Goal: Obtain resource: Download file/media

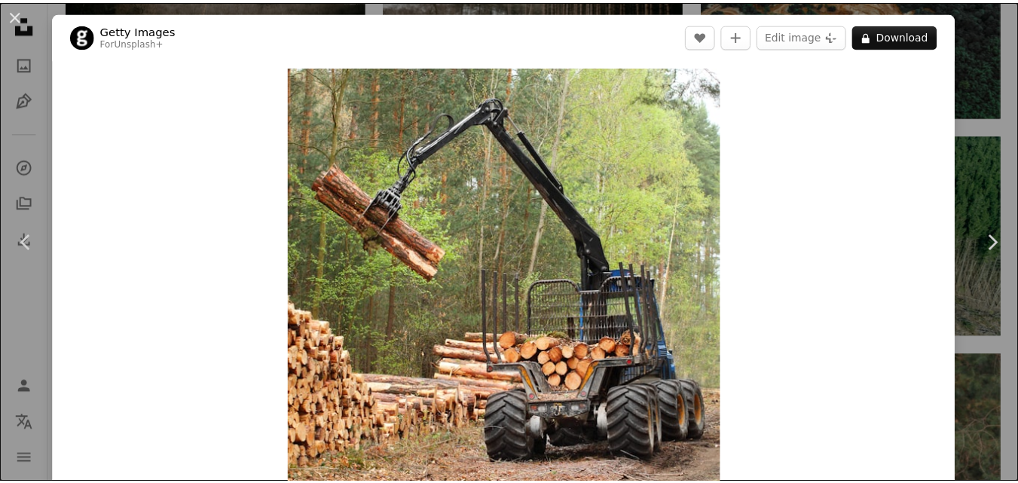
scroll to position [20, 0]
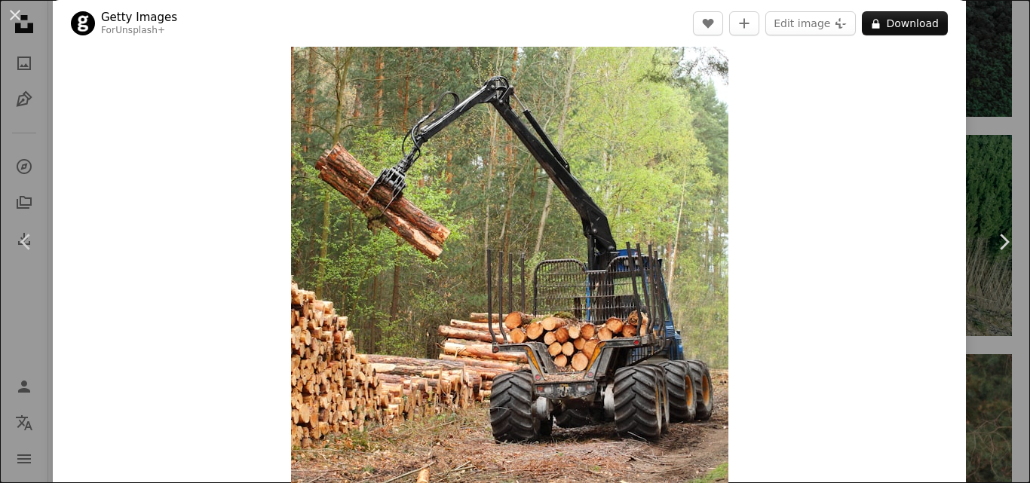
click at [910, 20] on button "A lock Download" at bounding box center [905, 23] width 86 height 24
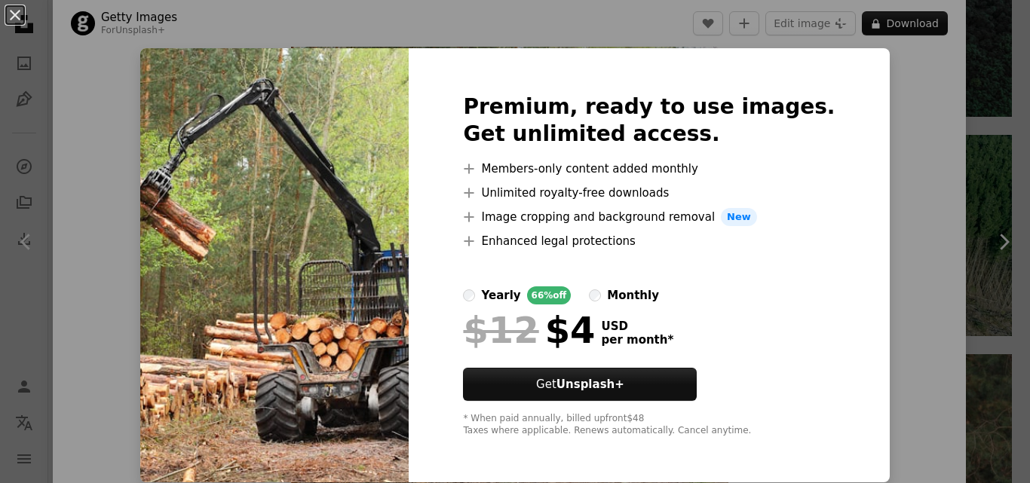
click at [357, 364] on img at bounding box center [274, 265] width 268 height 434
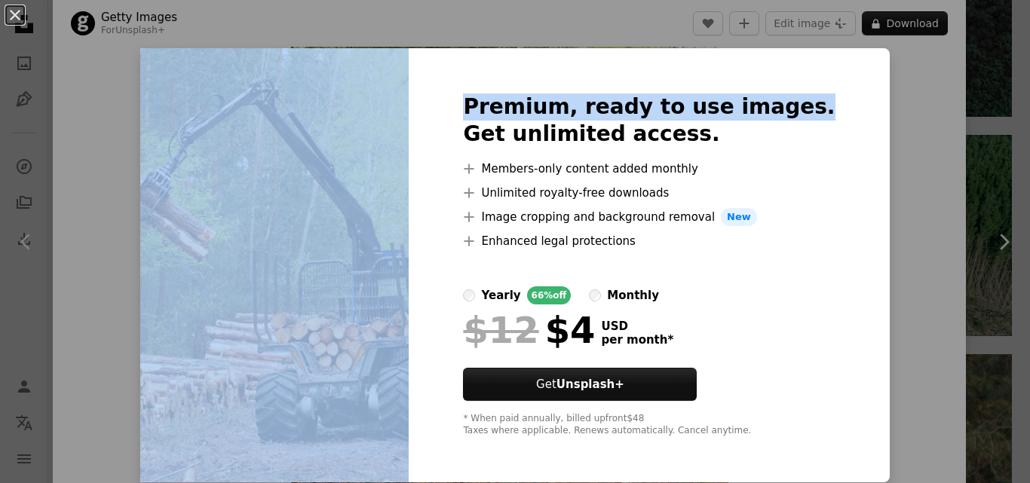
drag, startPoint x: 853, startPoint y: 11, endPoint x: 400, endPoint y: 69, distance: 457.4
click at [400, 69] on div "An X shape Premium, ready to use images. Get unlimited access. A plus sign Memb…" at bounding box center [515, 241] width 1030 height 483
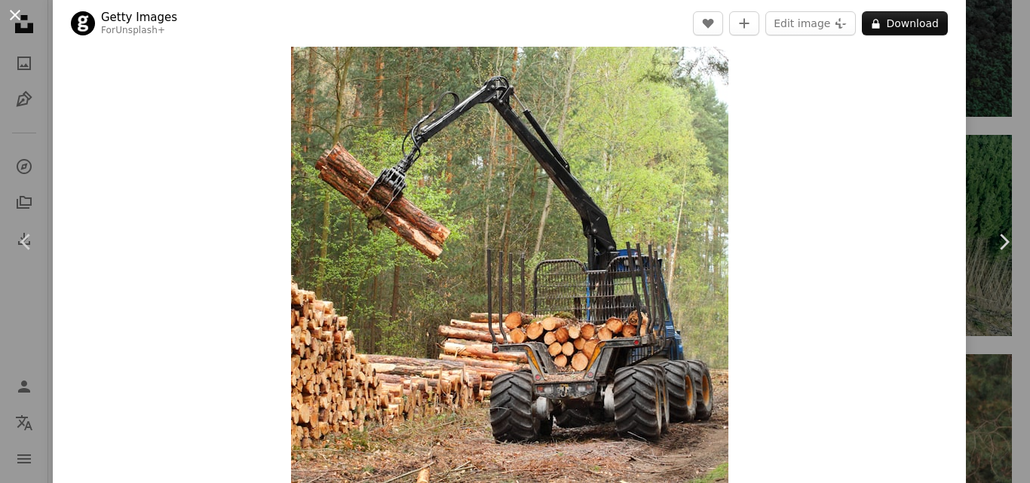
click at [14, 20] on button "An X shape" at bounding box center [15, 15] width 18 height 18
